Goal: Find specific page/section: Find specific page/section

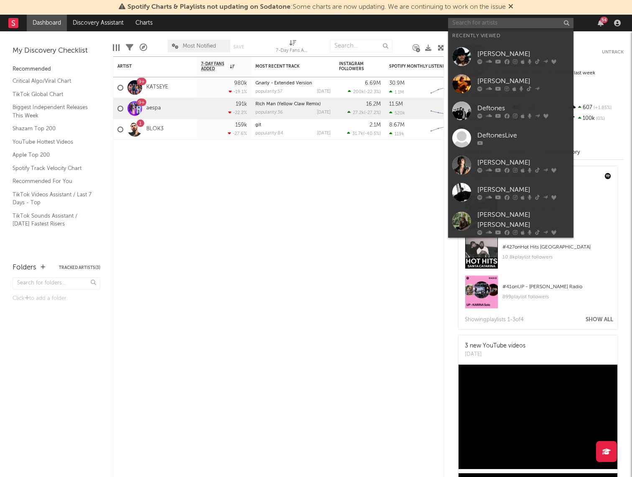
click at [467, 24] on input "text" at bounding box center [510, 23] width 125 height 10
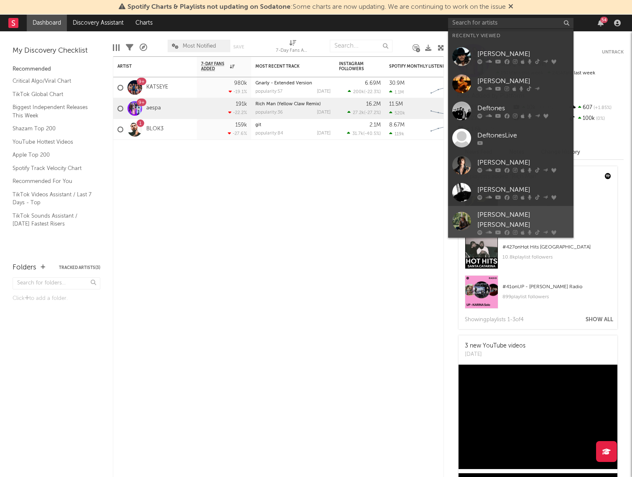
click at [495, 213] on div "[PERSON_NAME] [PERSON_NAME]" at bounding box center [523, 220] width 92 height 20
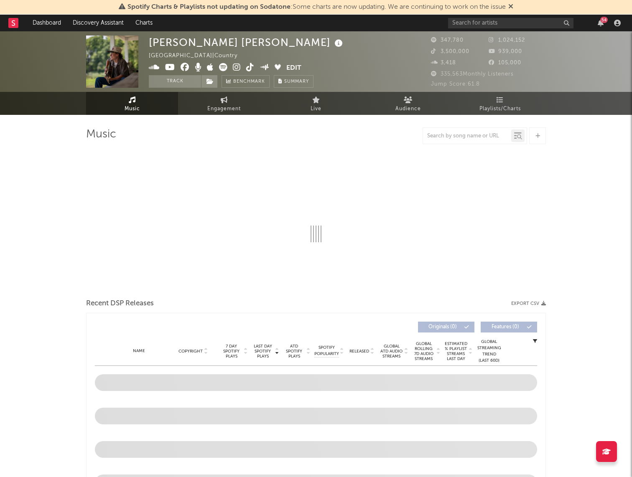
select select "6m"
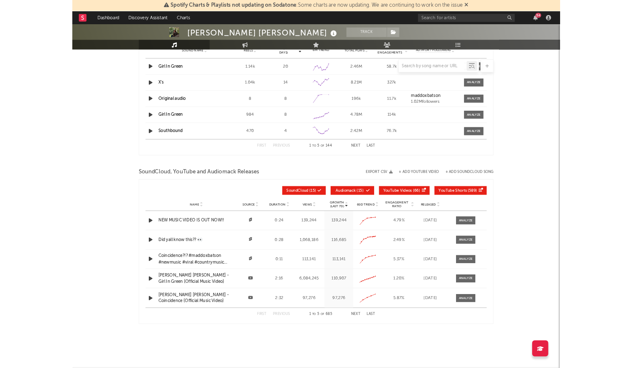
scroll to position [811, 0]
